Goal: Find specific page/section: Find specific page/section

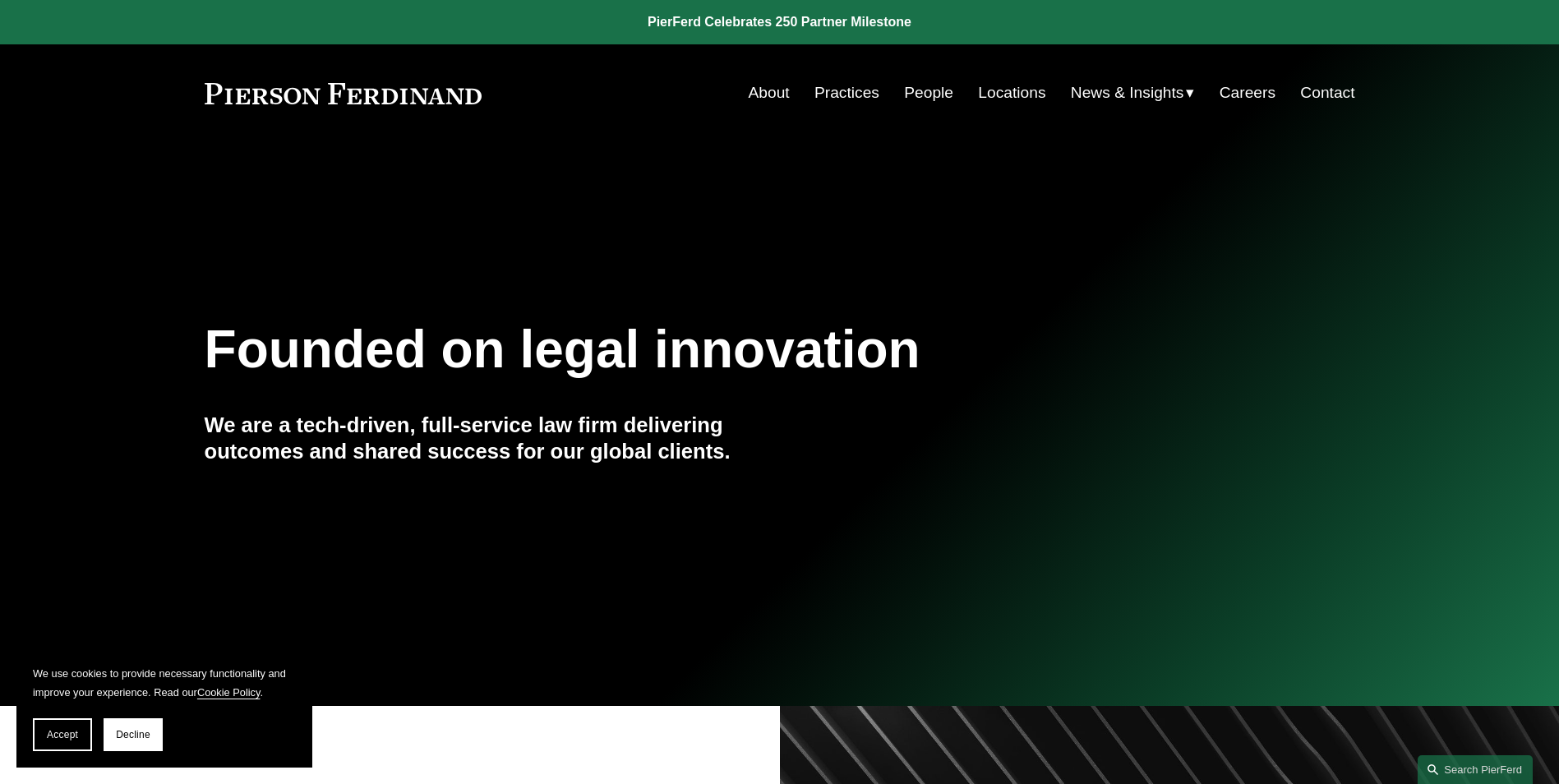
click at [1011, 86] on link "Locations" at bounding box center [1011, 93] width 67 height 32
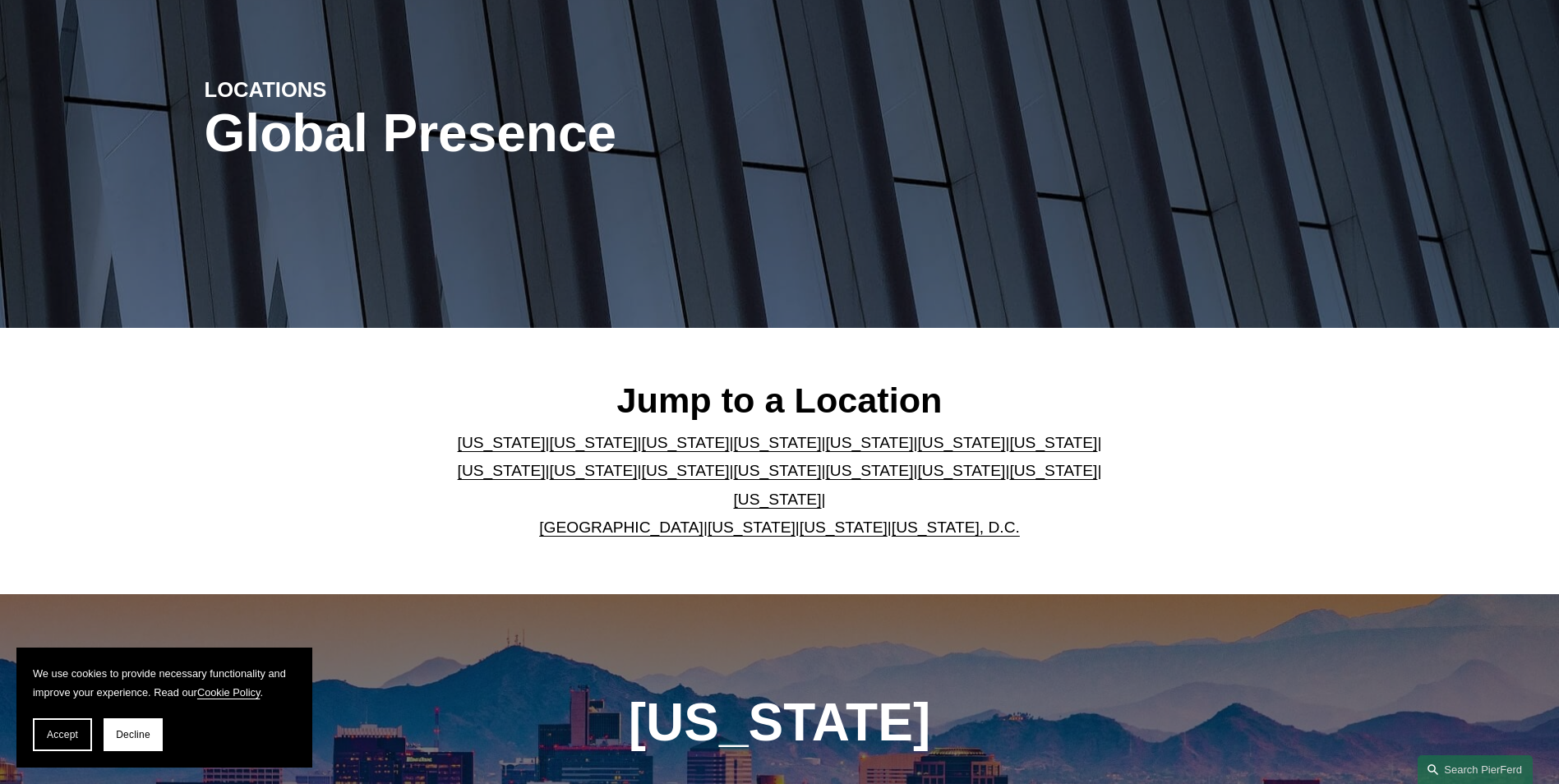
click at [469, 451] on link "[US_STATE]" at bounding box center [501, 442] width 88 height 17
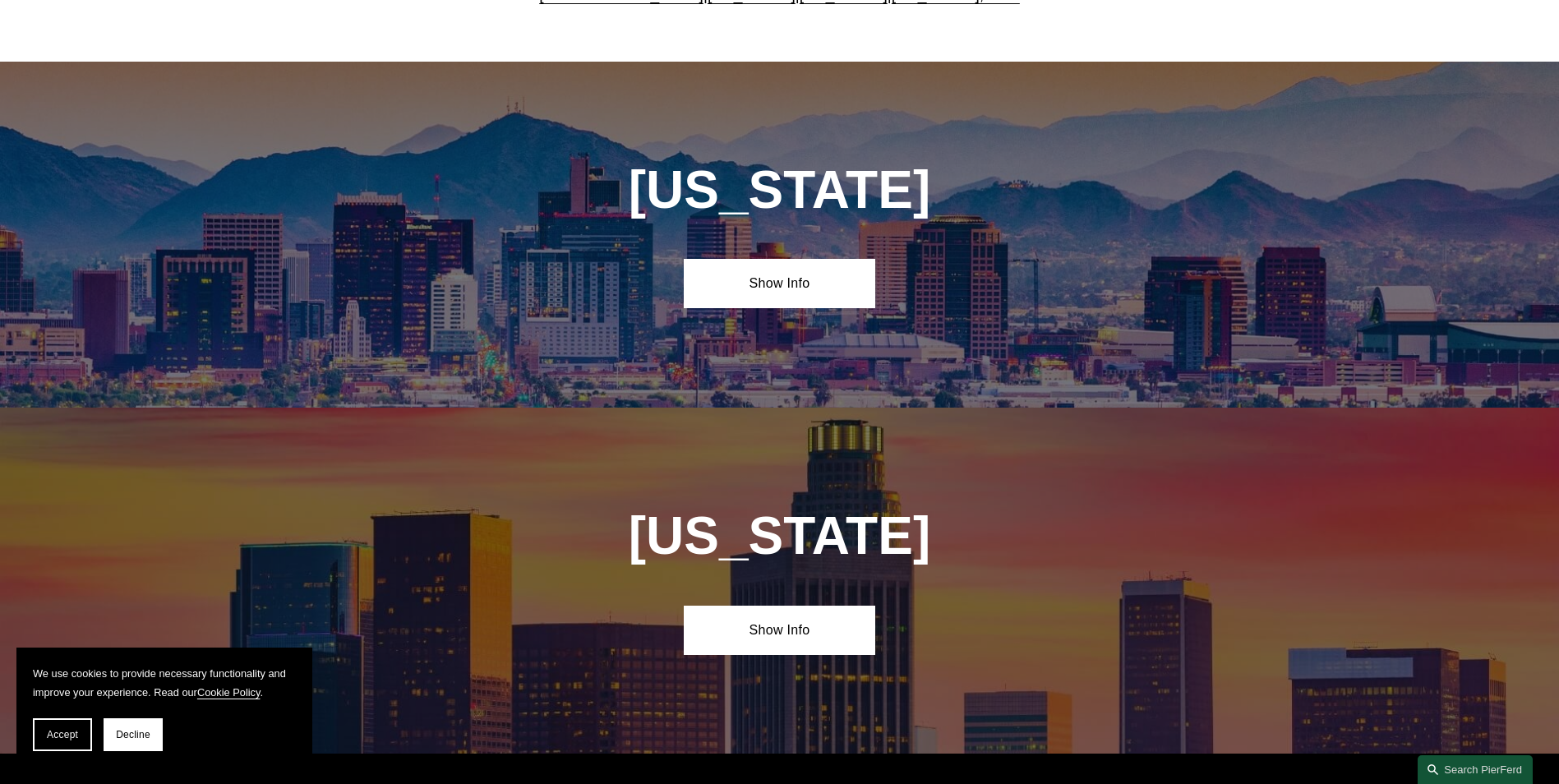
scroll to position [752, 0]
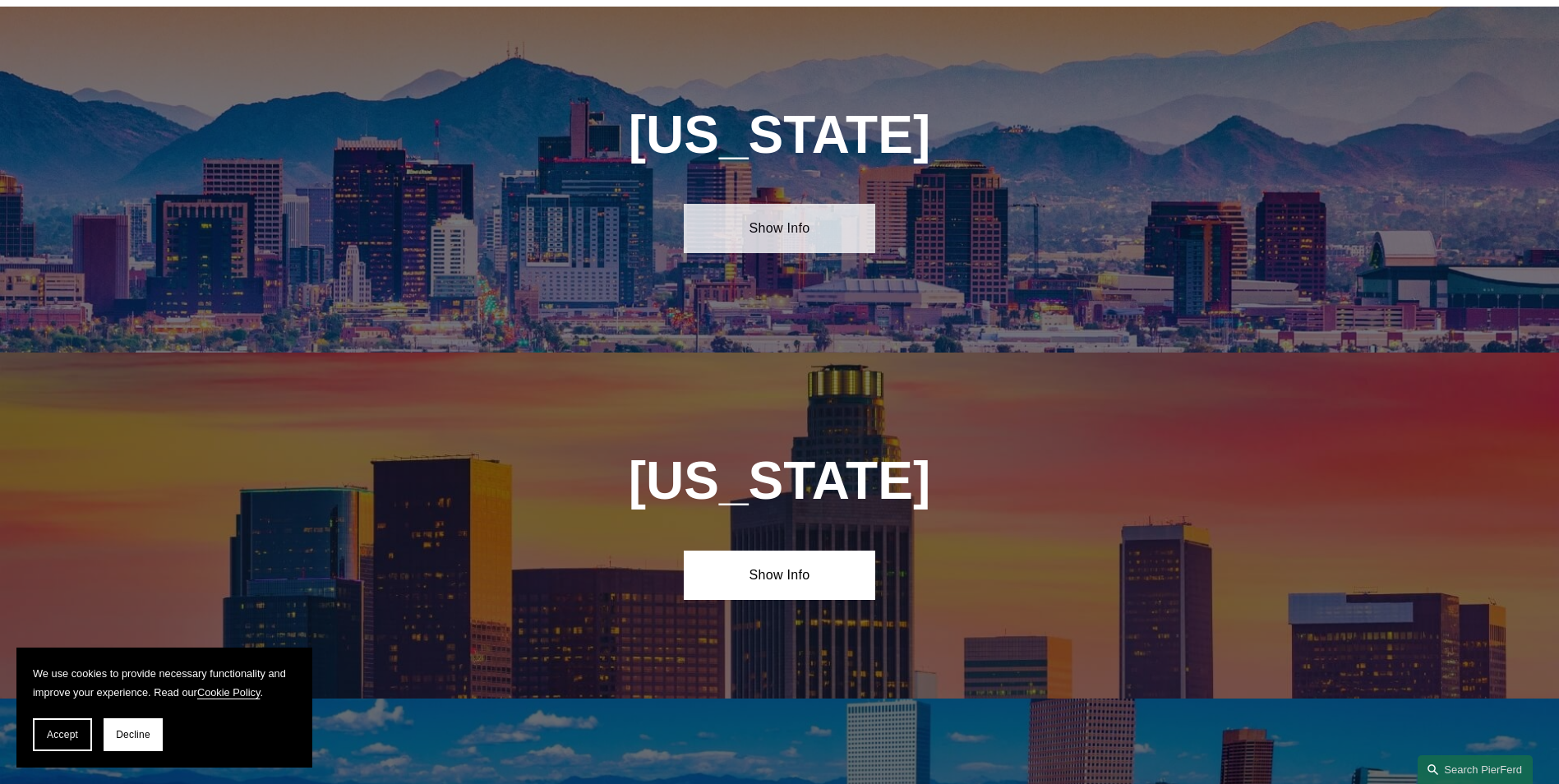
click at [764, 242] on link "Show Info" at bounding box center [779, 228] width 192 height 49
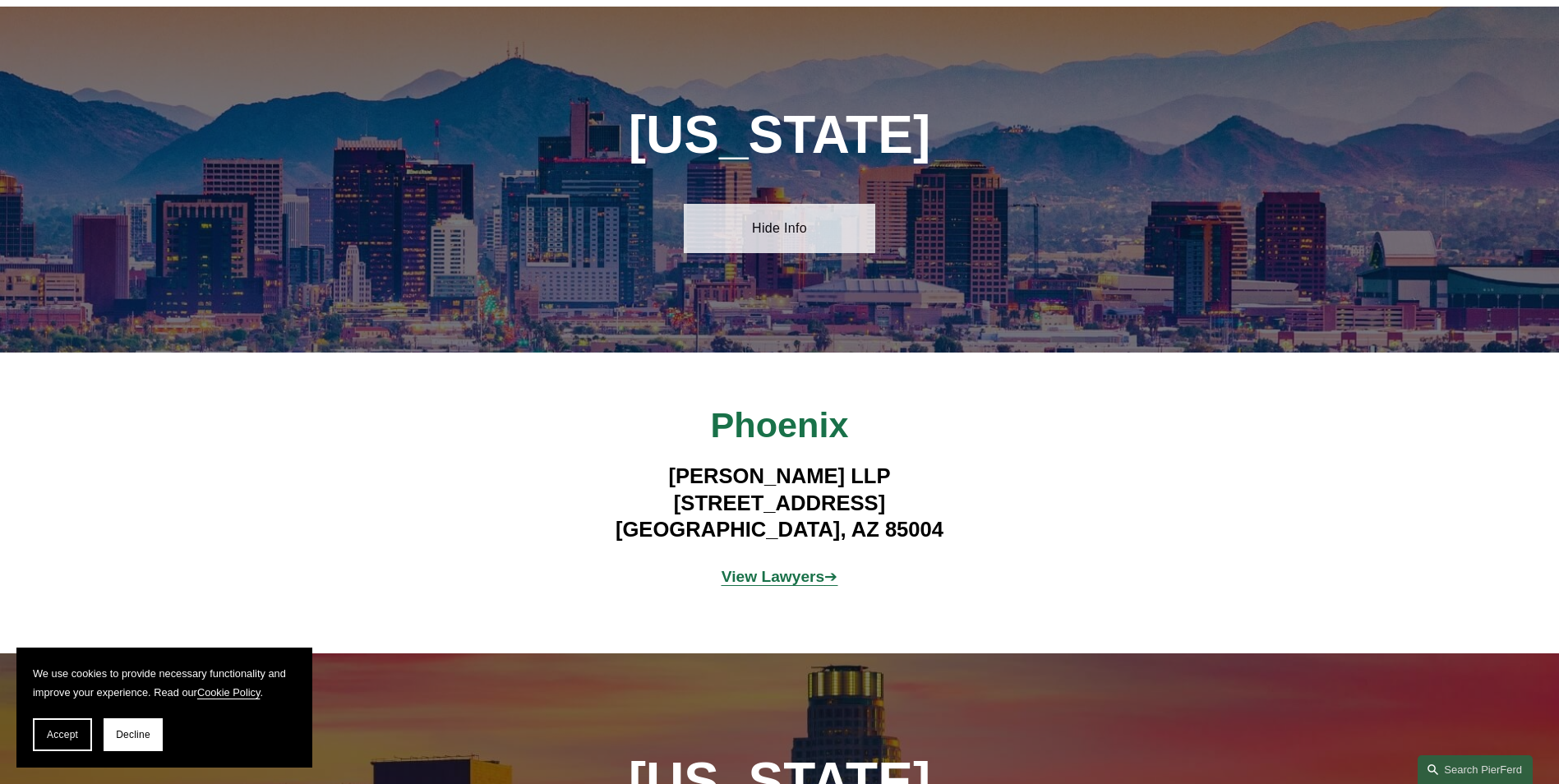
click at [747, 239] on link "Hide Info" at bounding box center [779, 228] width 192 height 49
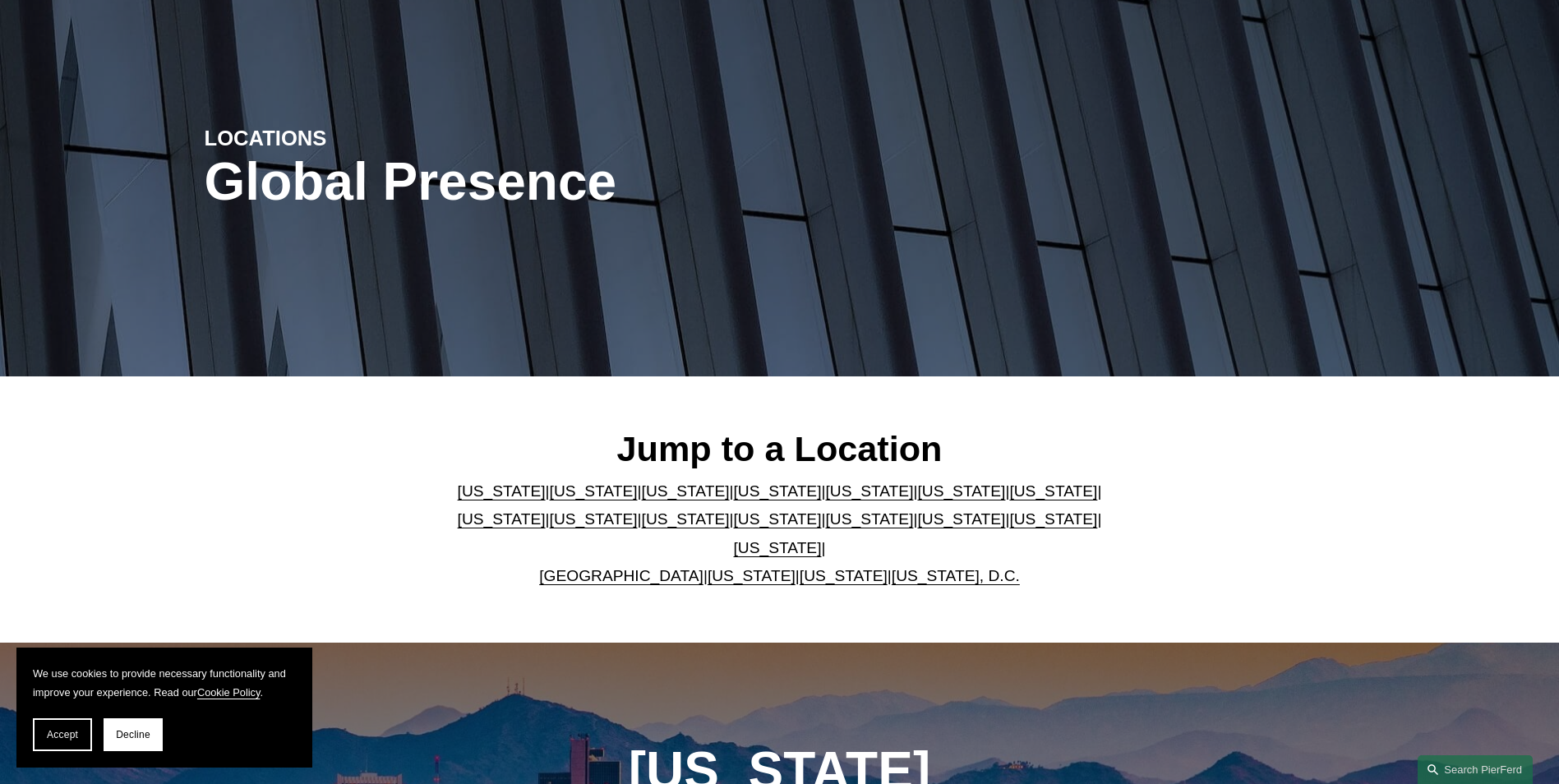
scroll to position [0, 0]
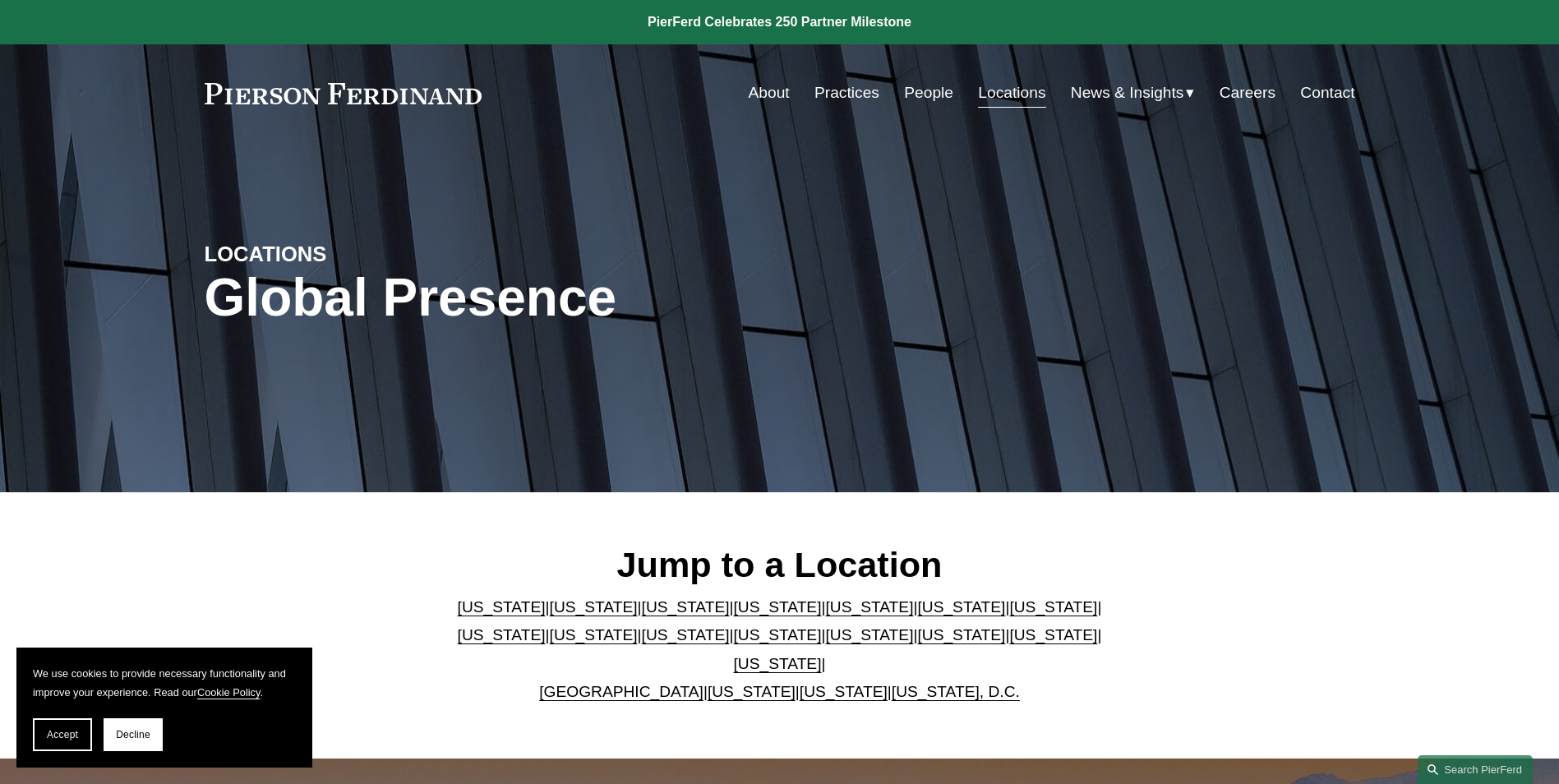
click at [923, 92] on link "People" at bounding box center [928, 93] width 49 height 32
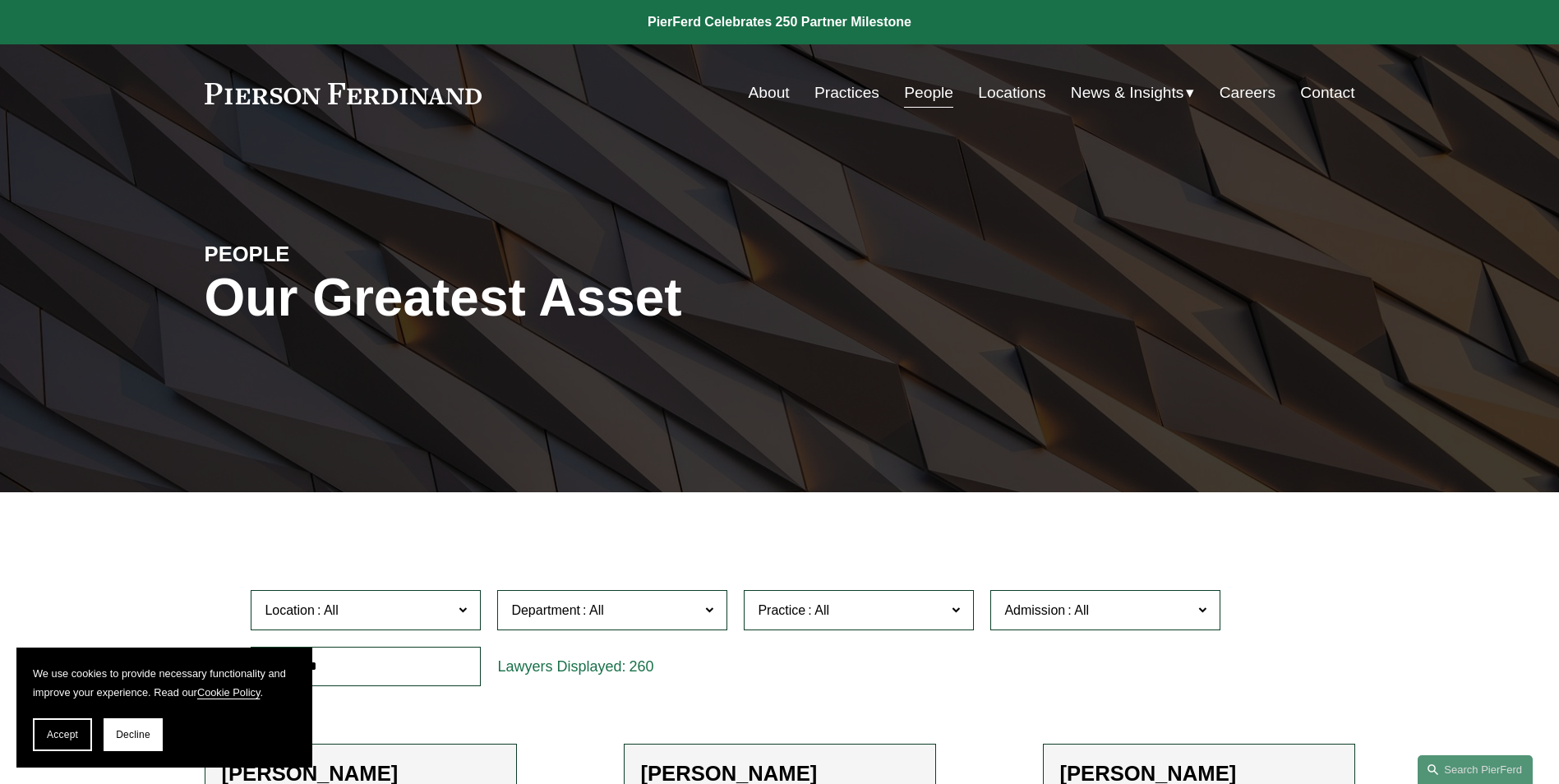
click at [865, 98] on link "Practices" at bounding box center [846, 93] width 65 height 32
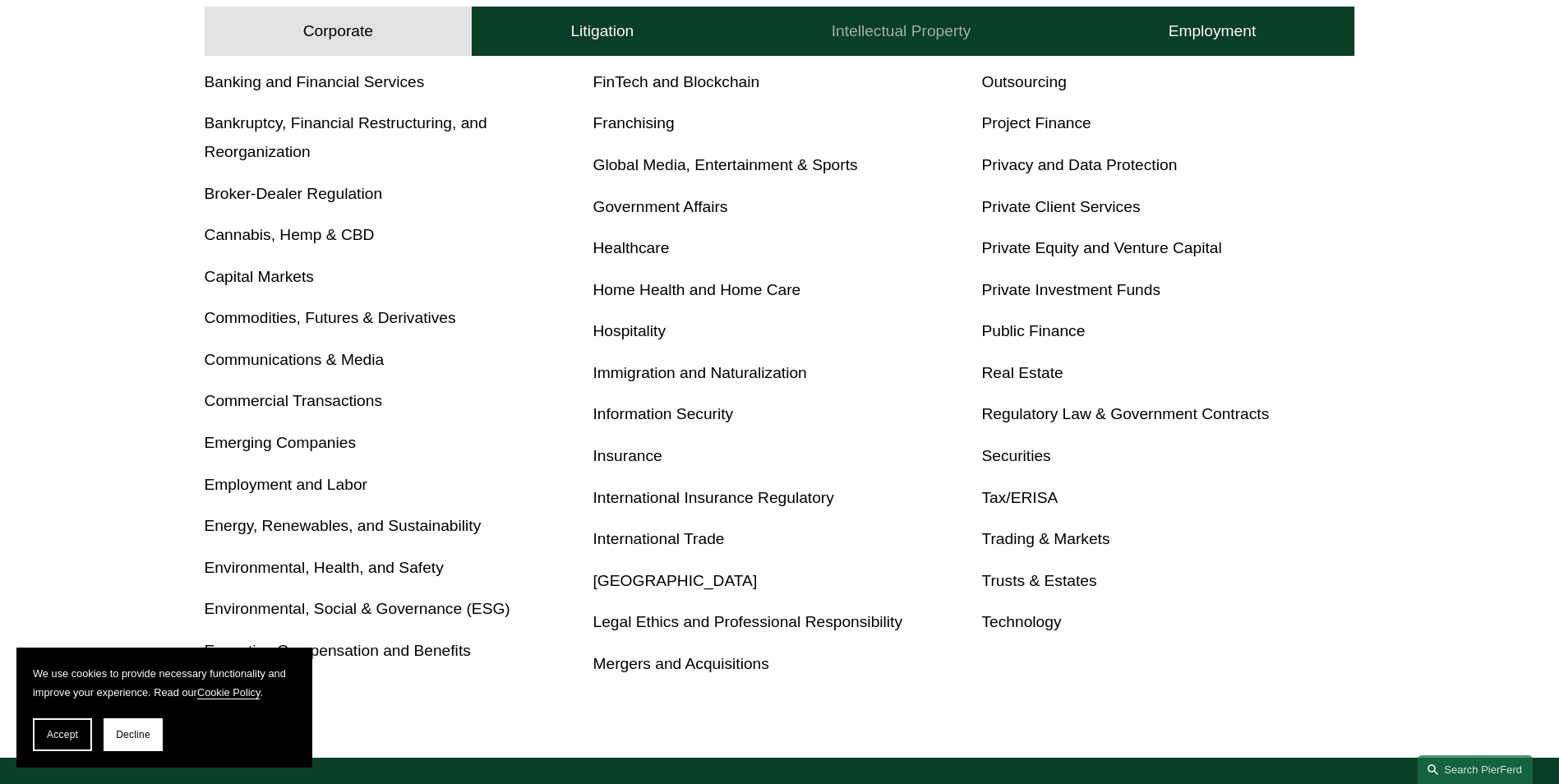
scroll to position [740, 0]
